Goal: Task Accomplishment & Management: Use online tool/utility

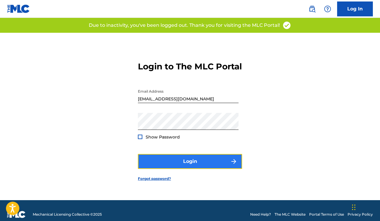
click at [171, 166] on button "Login" at bounding box center [190, 161] width 104 height 15
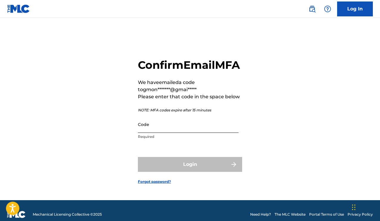
click at [149, 133] on input "Code" at bounding box center [188, 124] width 101 height 17
paste input "187329"
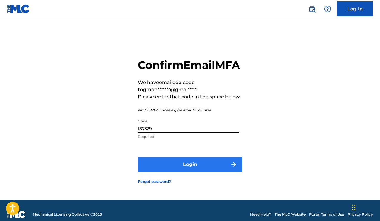
type input "187329"
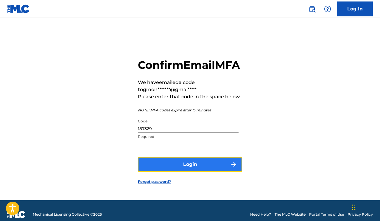
click at [159, 171] on button "Login" at bounding box center [190, 164] width 104 height 15
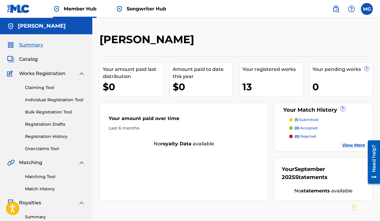
click at [150, 9] on span "Songwriter Hub" at bounding box center [146, 8] width 40 height 7
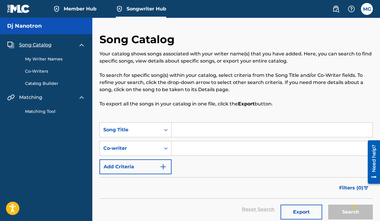
click at [51, 58] on link "My Writer Names" at bounding box center [55, 59] width 60 height 6
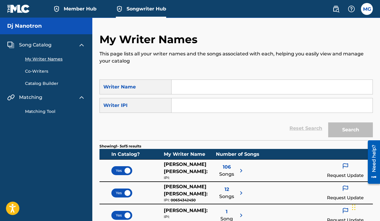
click at [38, 71] on link "Co-Writers" at bounding box center [55, 71] width 60 height 6
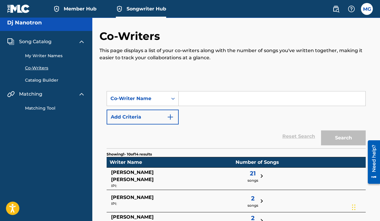
scroll to position [5, 0]
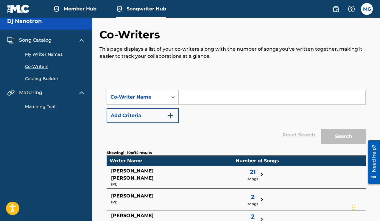
click at [34, 79] on link "Catalog Builder" at bounding box center [55, 79] width 60 height 6
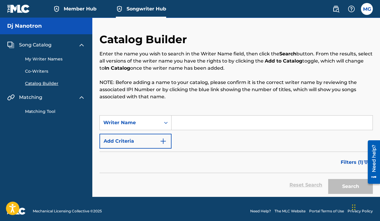
click at [36, 59] on link "My Writer Names" at bounding box center [55, 59] width 60 height 6
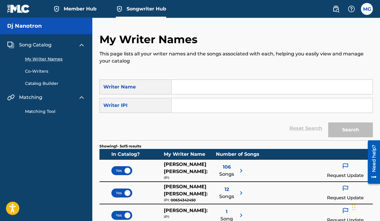
click at [39, 70] on link "Co-Writers" at bounding box center [55, 71] width 60 height 6
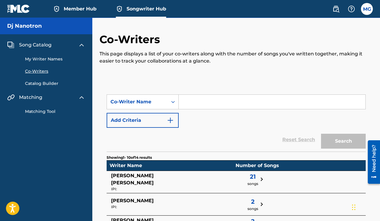
click at [81, 45] on img at bounding box center [81, 44] width 7 height 7
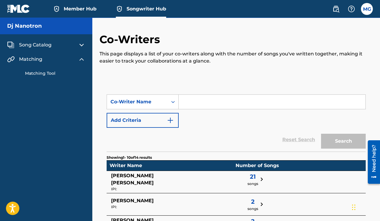
click at [46, 74] on link "Matching Tool" at bounding box center [55, 73] width 60 height 6
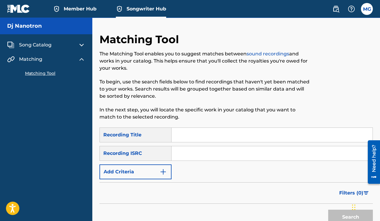
click at [39, 43] on span "Song Catalog" at bounding box center [35, 44] width 32 height 7
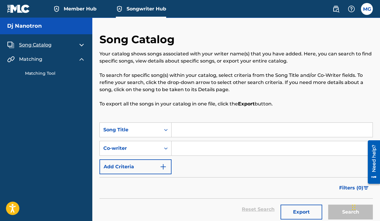
click at [81, 59] on img at bounding box center [81, 59] width 7 height 7
click at [336, 8] on img at bounding box center [335, 8] width 7 height 7
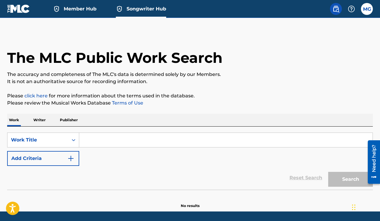
click at [66, 120] on p "Publisher" at bounding box center [68, 120] width 21 height 12
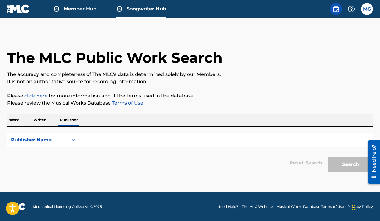
click at [40, 120] on p "Writer" at bounding box center [40, 120] width 16 height 12
click at [101, 143] on input "Search Form" at bounding box center [225, 140] width 293 height 14
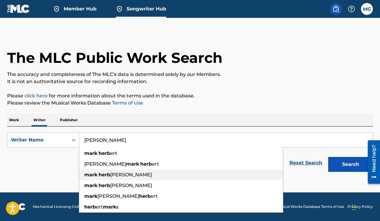
click at [102, 175] on strong "herb" at bounding box center [104, 175] width 12 height 6
type input "[PERSON_NAME] [PERSON_NAME]"
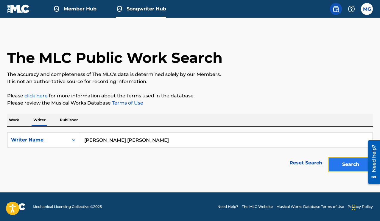
click at [342, 165] on button "Search" at bounding box center [350, 164] width 45 height 15
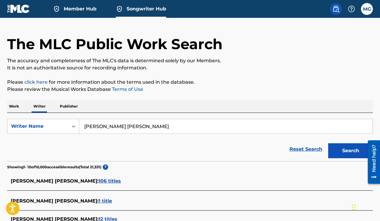
scroll to position [14, 0]
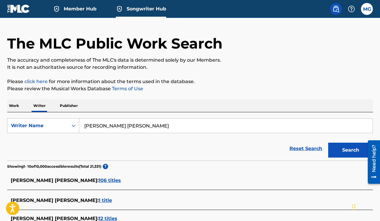
click at [68, 106] on p "Publisher" at bounding box center [68, 105] width 21 height 12
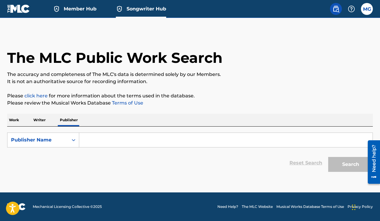
click at [108, 135] on input "Search Form" at bounding box center [225, 140] width 293 height 14
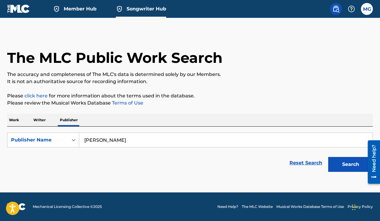
type input "[PERSON_NAME]"
click at [328, 157] on button "Search" at bounding box center [350, 164] width 45 height 15
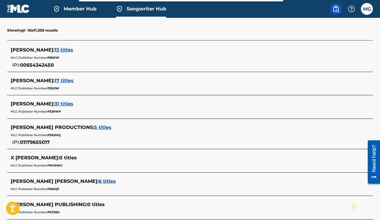
scroll to position [157, 0]
click at [94, 128] on span "5 titles" at bounding box center [102, 128] width 17 height 6
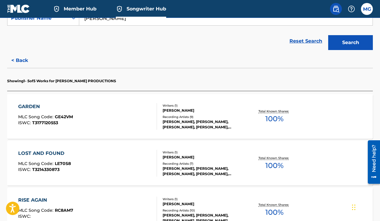
scroll to position [119, 0]
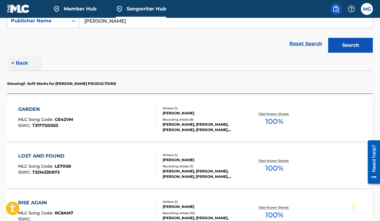
click at [19, 63] on button "< Back" at bounding box center [25, 63] width 36 height 15
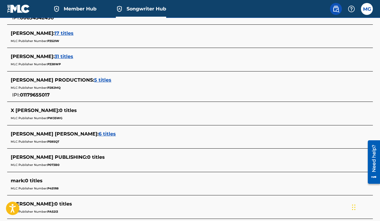
scroll to position [297, 0]
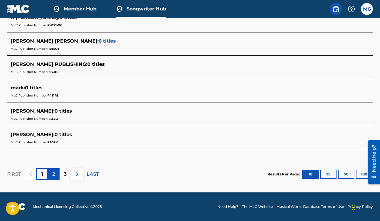
click at [56, 173] on div "2" at bounding box center [54, 174] width 12 height 12
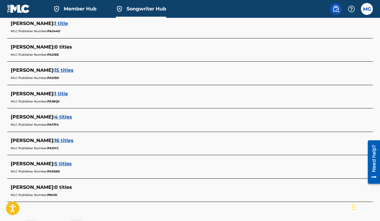
scroll to position [290, 0]
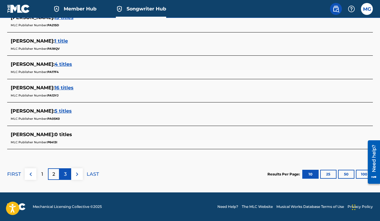
click at [64, 173] on p "3" at bounding box center [65, 173] width 3 height 7
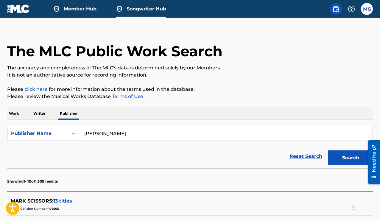
scroll to position [0, 0]
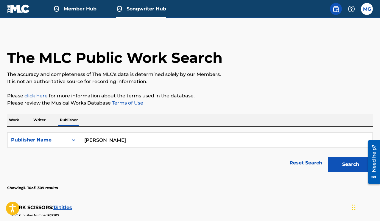
click at [39, 120] on p "Writer" at bounding box center [40, 120] width 16 height 12
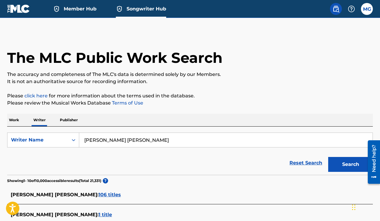
click at [15, 121] on p "Work" at bounding box center [14, 120] width 14 height 12
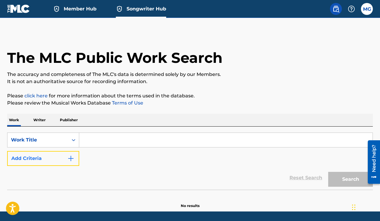
click at [73, 157] on img "Search Form" at bounding box center [70, 158] width 7 height 7
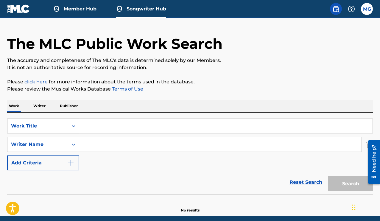
click at [71, 133] on div "Work Title" at bounding box center [43, 125] width 72 height 15
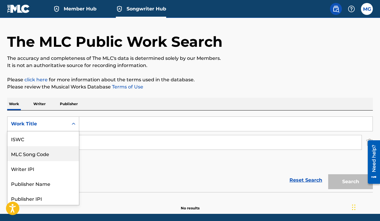
scroll to position [15, 0]
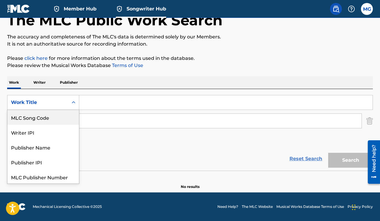
click at [295, 159] on link "Reset Search" at bounding box center [305, 158] width 39 height 13
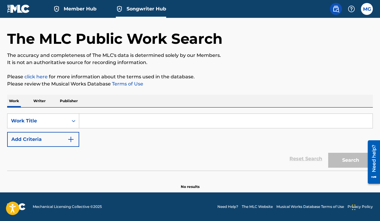
scroll to position [0, 0]
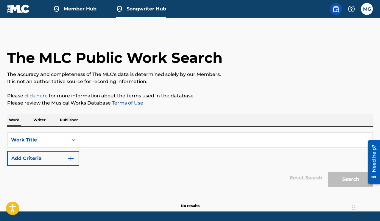
click at [92, 145] on input "Search Form" at bounding box center [225, 140] width 293 height 14
click at [40, 118] on p "Writer" at bounding box center [40, 120] width 16 height 12
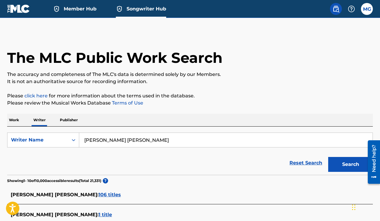
click at [151, 135] on input "[PERSON_NAME] [PERSON_NAME]" at bounding box center [225, 140] width 293 height 14
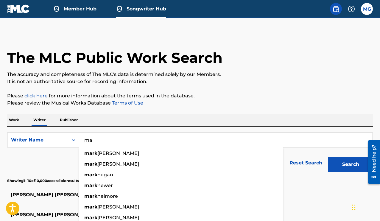
type input "m"
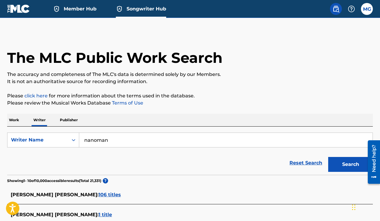
click at [328, 157] on button "Search" at bounding box center [350, 164] width 45 height 15
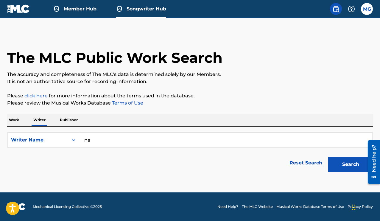
type input "n"
type input "dj nanotron"
click at [328, 157] on button "Search" at bounding box center [350, 164] width 45 height 15
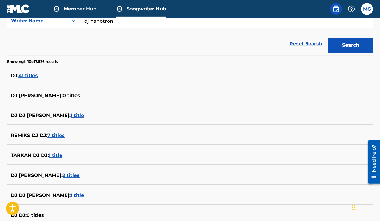
scroll to position [222, 0]
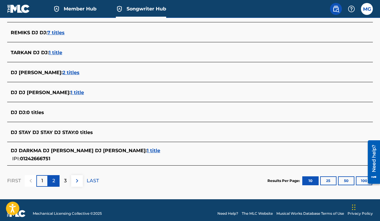
click at [55, 183] on div "2" at bounding box center [54, 181] width 12 height 12
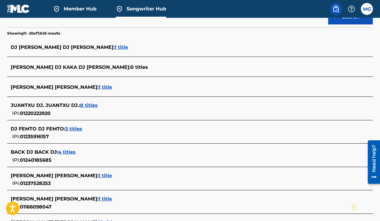
scroll to position [245, 0]
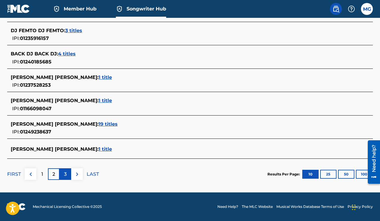
click at [66, 171] on p "3" at bounding box center [65, 173] width 3 height 7
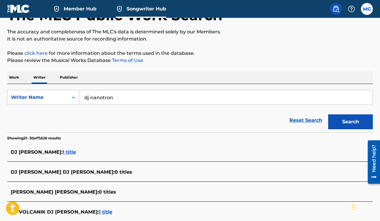
scroll to position [0, 0]
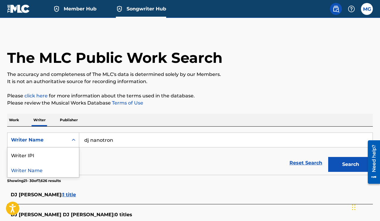
click at [73, 140] on icon "Search Form" at bounding box center [73, 140] width 6 height 6
click at [13, 121] on p "Work" at bounding box center [14, 120] width 14 height 12
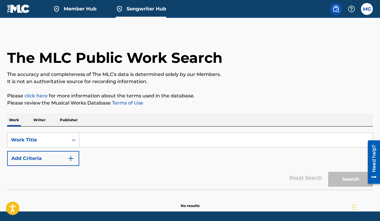
click at [42, 120] on p "Writer" at bounding box center [40, 120] width 16 height 12
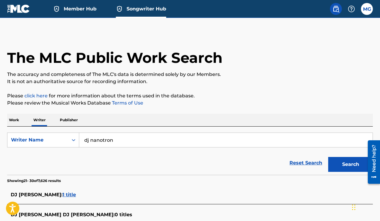
click at [101, 140] on input "dj nanotron" at bounding box center [225, 140] width 293 height 14
click at [100, 140] on input "dj nanotron" at bounding box center [225, 140] width 293 height 14
click at [96, 140] on input "dj nanotron" at bounding box center [225, 140] width 293 height 14
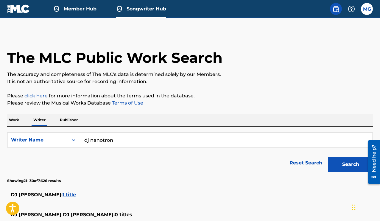
click at [96, 140] on input "dj nanotron" at bounding box center [225, 140] width 293 height 14
click at [305, 162] on link "Reset Search" at bounding box center [305, 162] width 39 height 13
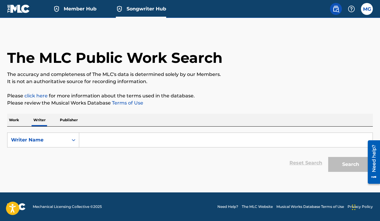
click at [11, 120] on p "Work" at bounding box center [14, 120] width 14 height 12
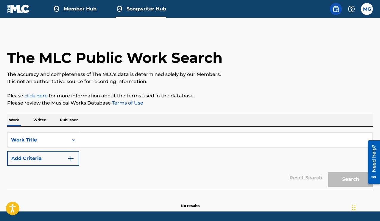
click at [73, 119] on p "Publisher" at bounding box center [68, 120] width 21 height 12
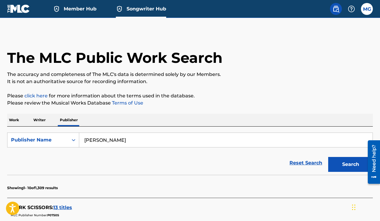
click at [109, 140] on input "[PERSON_NAME]" at bounding box center [225, 140] width 293 height 14
click at [108, 140] on input "[PERSON_NAME]" at bounding box center [225, 140] width 293 height 14
click at [107, 140] on input "[PERSON_NAME]" at bounding box center [225, 140] width 293 height 14
drag, startPoint x: 126, startPoint y: 141, endPoint x: 64, endPoint y: 136, distance: 62.3
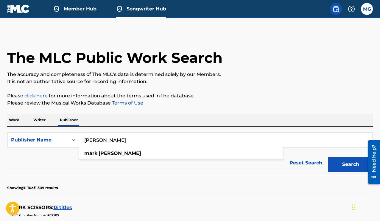
click at [79, 136] on input "[PERSON_NAME]" at bounding box center [225, 140] width 293 height 14
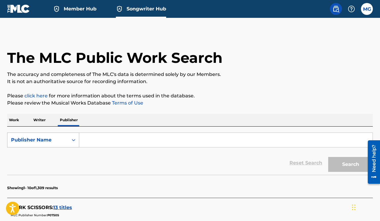
paste input "dj nanotron"
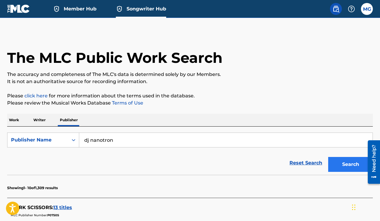
type input "dj nanotron"
click at [345, 165] on button "Search" at bounding box center [350, 164] width 45 height 15
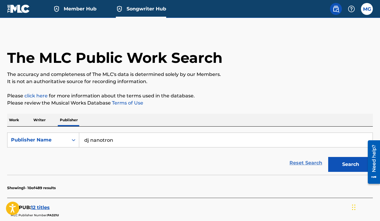
click at [300, 162] on link "Reset Search" at bounding box center [305, 162] width 39 height 13
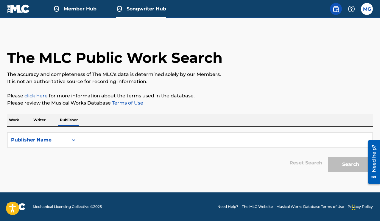
click at [86, 10] on span "Member Hub" at bounding box center [80, 8] width 33 height 7
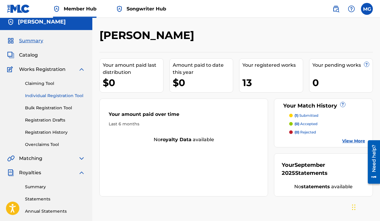
scroll to position [5, 0]
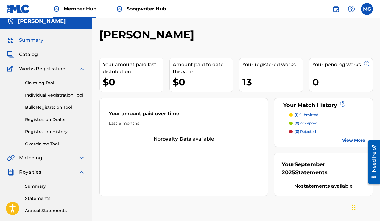
click at [81, 68] on img at bounding box center [81, 68] width 7 height 7
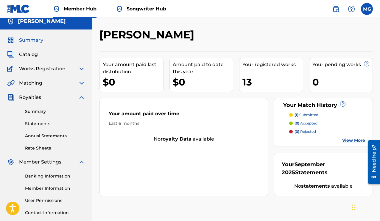
click at [80, 97] on img at bounding box center [81, 97] width 7 height 7
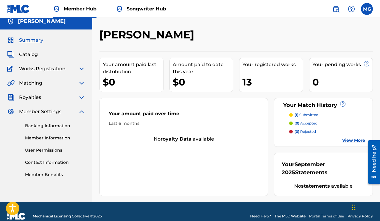
click at [81, 110] on img at bounding box center [81, 111] width 7 height 7
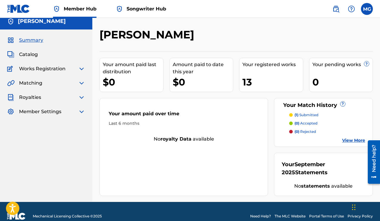
click at [139, 7] on span "Songwriter Hub" at bounding box center [146, 8] width 40 height 7
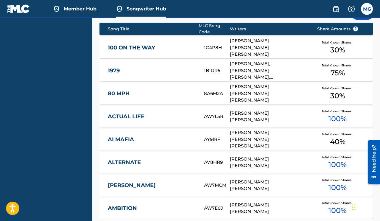
scroll to position [219, 0]
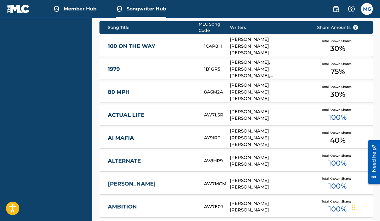
click at [235, 159] on div "[PERSON_NAME] [PERSON_NAME]" at bounding box center [269, 160] width 78 height 13
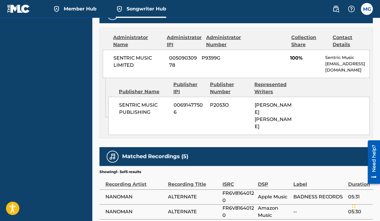
scroll to position [267, 0]
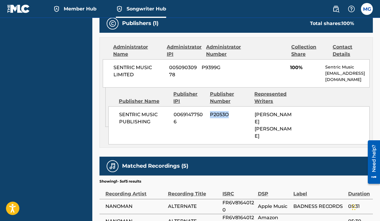
drag, startPoint x: 210, startPoint y: 112, endPoint x: 230, endPoint y: 109, distance: 20.8
click at [235, 111] on span "P2053O" at bounding box center [230, 114] width 40 height 7
copy span "P2053O"
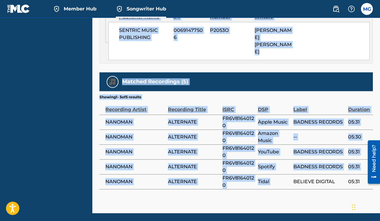
scroll to position [354, 0]
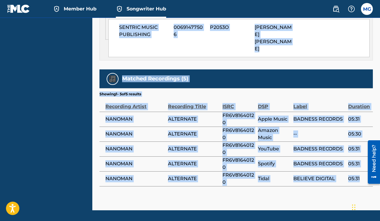
drag, startPoint x: 177, startPoint y: 53, endPoint x: 340, endPoint y: 170, distance: 200.3
copy div "Publisher Name Publisher IPI Publisher Number Represented Writers SENTRIC MUSIC…"
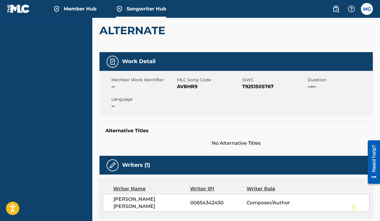
scroll to position [0, 0]
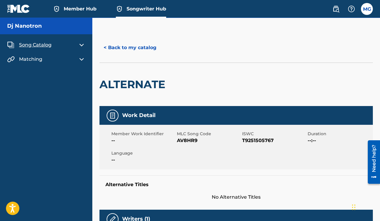
click at [73, 8] on span "Member Hub" at bounding box center [80, 8] width 33 height 7
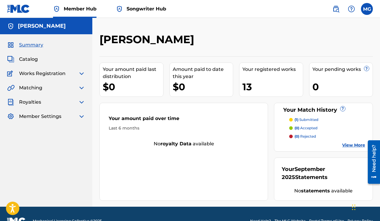
click at [81, 87] on img at bounding box center [81, 87] width 7 height 7
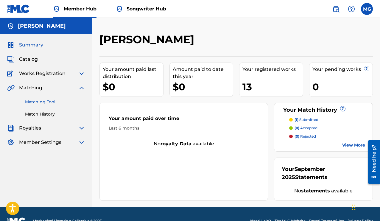
click at [35, 104] on link "Matching Tool" at bounding box center [55, 102] width 60 height 6
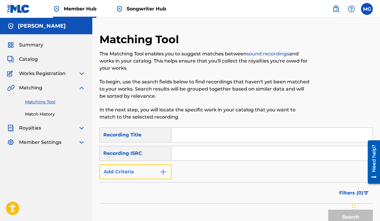
click at [165, 172] on img "Search Form" at bounding box center [162, 171] width 7 height 7
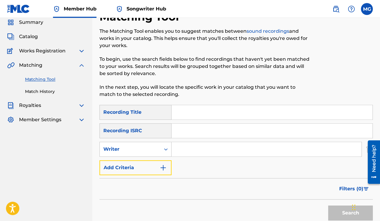
scroll to position [67, 0]
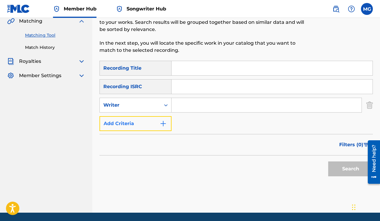
click at [162, 125] on img "Search Form" at bounding box center [162, 123] width 7 height 7
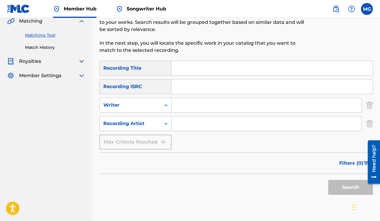
click at [163, 143] on div "Max Criteria Reached" at bounding box center [135, 141] width 72 height 15
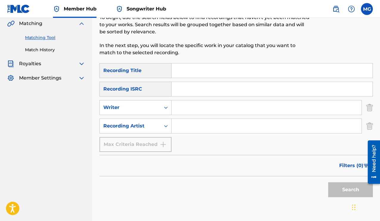
scroll to position [0, 0]
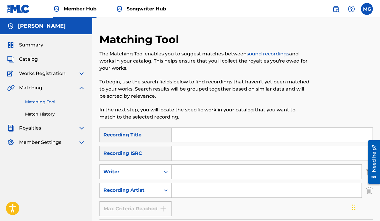
click at [81, 88] on img at bounding box center [81, 87] width 7 height 7
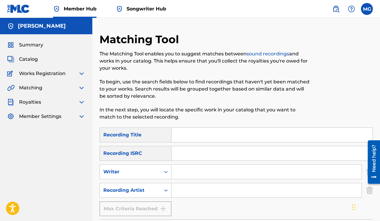
click at [82, 73] on img at bounding box center [81, 73] width 7 height 7
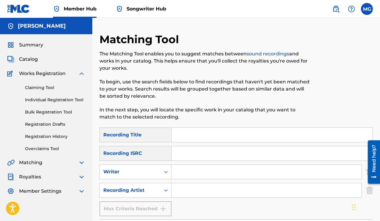
click at [81, 74] on img at bounding box center [81, 73] width 7 height 7
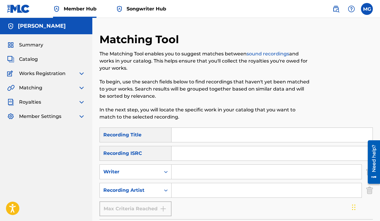
click at [81, 87] on img at bounding box center [81, 87] width 7 height 7
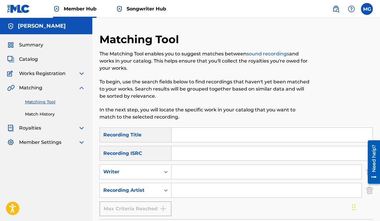
click at [40, 103] on link "Matching Tool" at bounding box center [55, 102] width 60 height 6
click at [81, 87] on img at bounding box center [81, 87] width 7 height 7
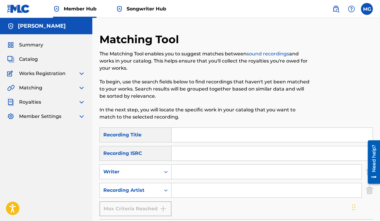
click at [80, 73] on img at bounding box center [81, 73] width 7 height 7
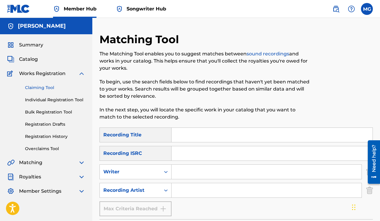
click at [49, 85] on link "Claiming Tool" at bounding box center [55, 87] width 60 height 6
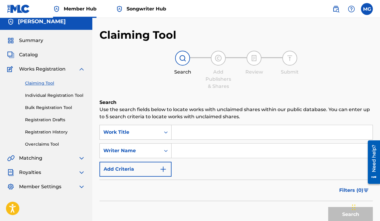
scroll to position [24, 0]
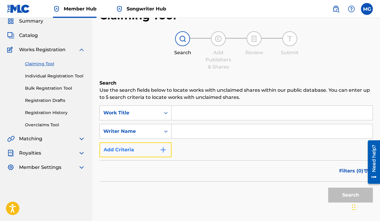
click at [166, 147] on button "Add Criteria" at bounding box center [135, 149] width 72 height 15
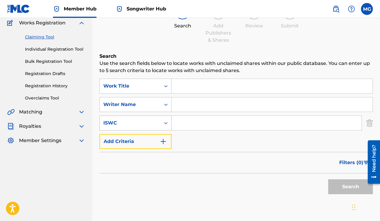
scroll to position [52, 0]
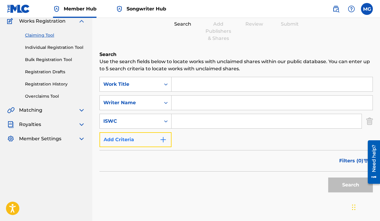
click at [163, 142] on img "Search Form" at bounding box center [162, 139] width 7 height 7
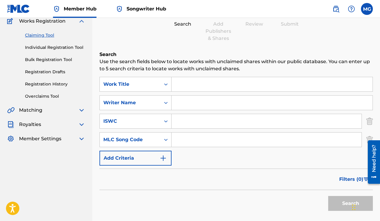
click at [181, 125] on input "Search Form" at bounding box center [266, 121] width 190 height 14
click at [41, 37] on link "Claiming Tool" at bounding box center [55, 35] width 60 height 6
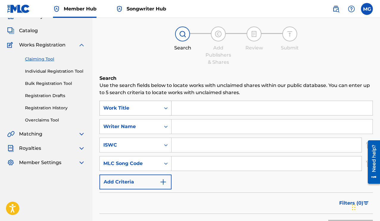
scroll to position [81, 0]
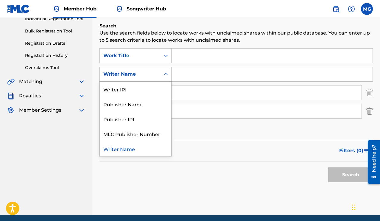
click at [165, 74] on icon "Search Form" at bounding box center [166, 74] width 4 height 2
click at [165, 74] on icon "Search Form" at bounding box center [166, 74] width 6 height 6
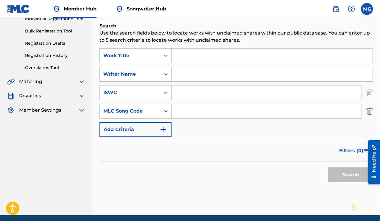
click at [188, 76] on input "Search Form" at bounding box center [271, 74] width 201 height 14
paste input "[PERSON_NAME] [PERSON_NAME]"
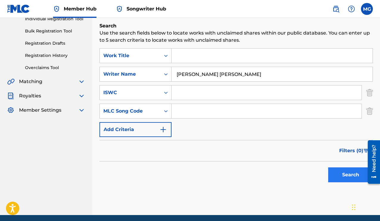
type input "[PERSON_NAME] [PERSON_NAME]"
click at [349, 176] on button "Search" at bounding box center [350, 174] width 45 height 15
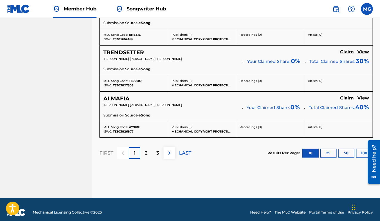
scroll to position [604, 0]
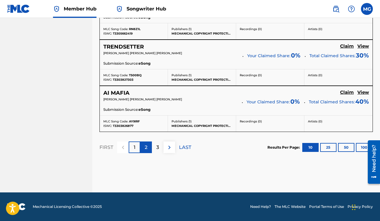
click at [149, 145] on div "2" at bounding box center [146, 147] width 12 height 12
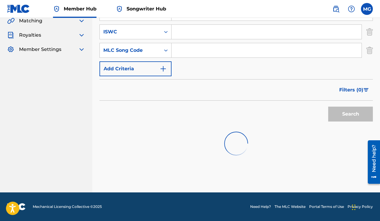
scroll to position [142, 0]
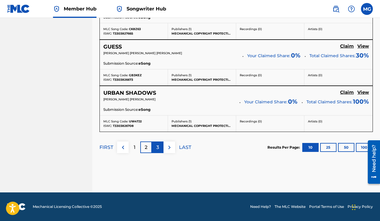
click at [159, 148] on div "3" at bounding box center [158, 147] width 12 height 12
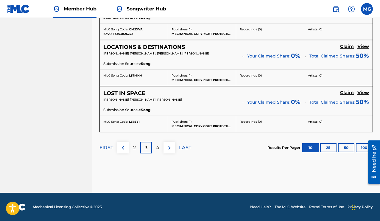
scroll to position [604, 0]
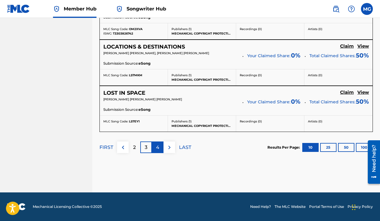
click at [158, 145] on p "4" at bounding box center [157, 147] width 3 height 7
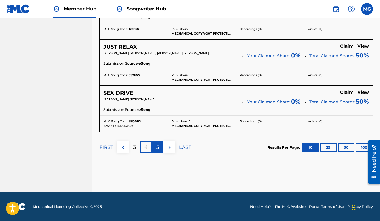
click at [159, 146] on div "5" at bounding box center [158, 147] width 12 height 12
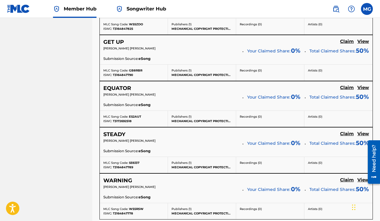
scroll to position [419, 0]
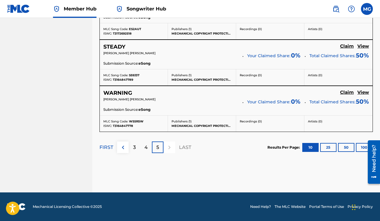
click at [159, 148] on p "5" at bounding box center [157, 147] width 3 height 7
click at [144, 146] on div "4" at bounding box center [146, 147] width 12 height 12
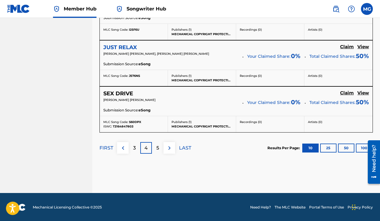
scroll to position [604, 0]
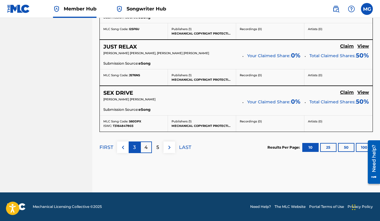
click at [134, 148] on p "3" at bounding box center [134, 147] width 3 height 7
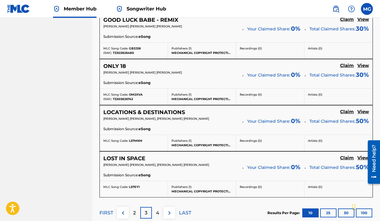
scroll to position [575, 0]
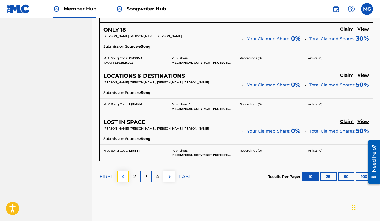
click at [124, 174] on img at bounding box center [122, 176] width 7 height 7
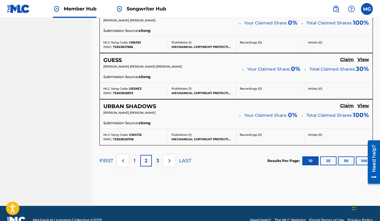
scroll to position [604, 0]
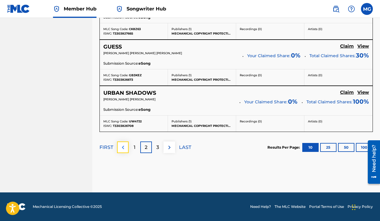
click at [123, 148] on img at bounding box center [122, 147] width 7 height 7
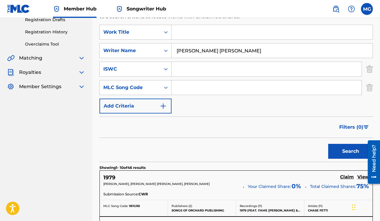
scroll to position [13, 0]
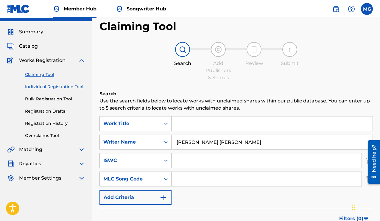
click at [32, 87] on link "Individual Registration Tool" at bounding box center [55, 87] width 60 height 6
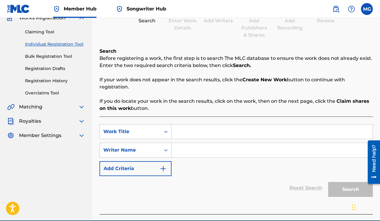
scroll to position [55, 0]
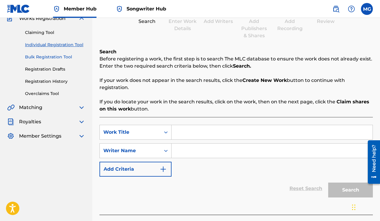
click at [46, 58] on link "Bulk Registration Tool" at bounding box center [55, 57] width 60 height 6
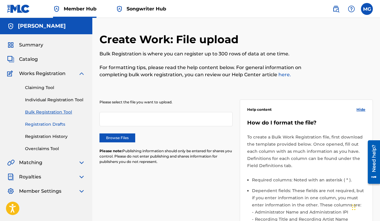
click at [44, 126] on link "Registration Drafts" at bounding box center [55, 124] width 60 height 6
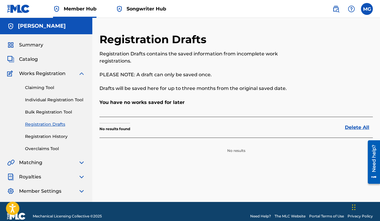
scroll to position [10, 0]
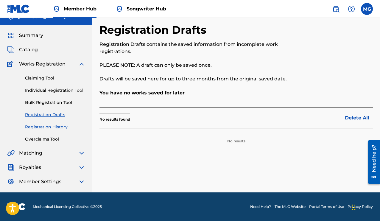
click at [44, 126] on link "Registration History" at bounding box center [55, 127] width 60 height 6
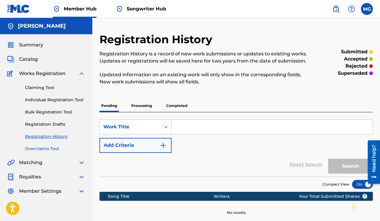
click at [48, 150] on link "Overclaims Tool" at bounding box center [55, 148] width 60 height 6
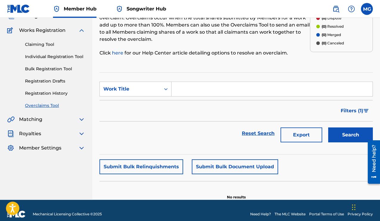
scroll to position [41, 0]
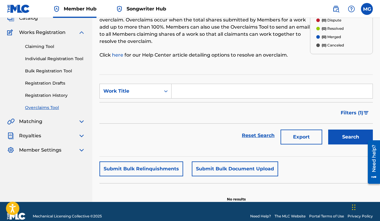
click at [80, 122] on img at bounding box center [81, 121] width 7 height 7
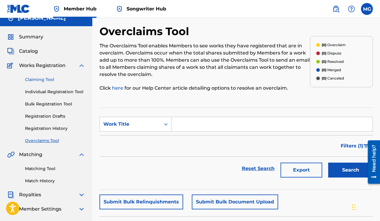
scroll to position [0, 0]
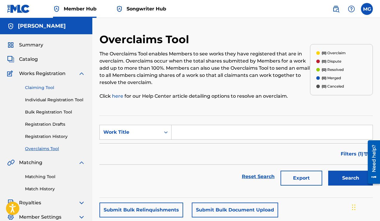
click at [45, 87] on link "Claiming Tool" at bounding box center [55, 87] width 60 height 6
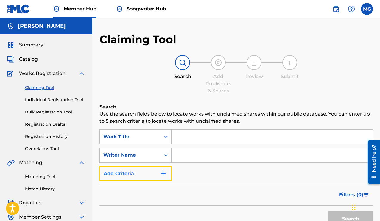
click at [163, 172] on img "Search Form" at bounding box center [162, 173] width 7 height 7
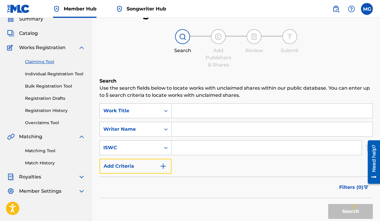
scroll to position [52, 0]
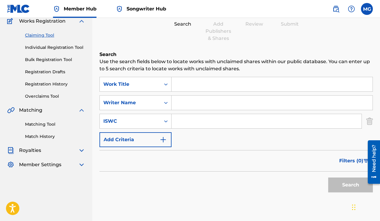
drag, startPoint x: 193, startPoint y: 123, endPoint x: 190, endPoint y: 121, distance: 3.3
click at [192, 123] on input "Search Form" at bounding box center [266, 121] width 190 height 14
paste input "T9251505767"
type input "T9251505767"
click at [343, 183] on button "Search" at bounding box center [350, 184] width 45 height 15
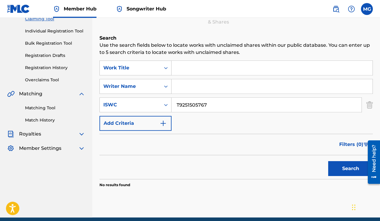
scroll to position [94, 0]
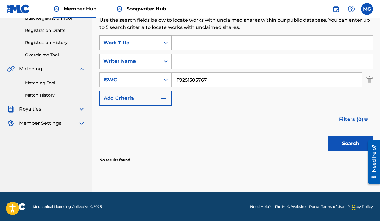
click at [162, 44] on div "Search Form" at bounding box center [165, 42] width 11 height 11
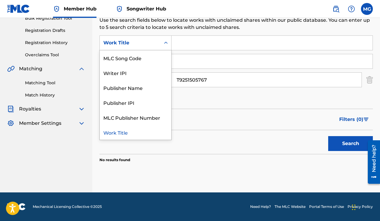
click at [164, 43] on icon "Search Form" at bounding box center [166, 43] width 6 height 6
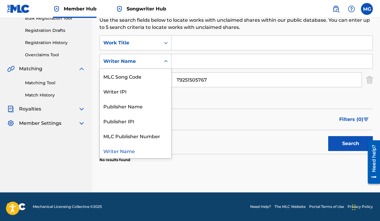
click at [167, 62] on icon "Search Form" at bounding box center [166, 61] width 6 height 6
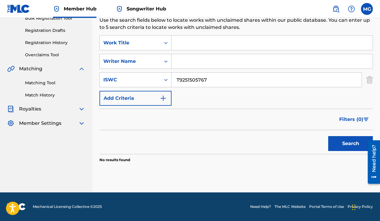
click at [166, 62] on icon "Search Form" at bounding box center [166, 61] width 6 height 6
click at [163, 99] on img "Search Form" at bounding box center [162, 98] width 7 height 7
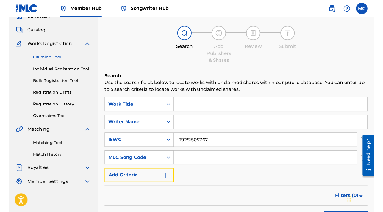
scroll to position [0, 0]
